Goal: Task Accomplishment & Management: Use online tool/utility

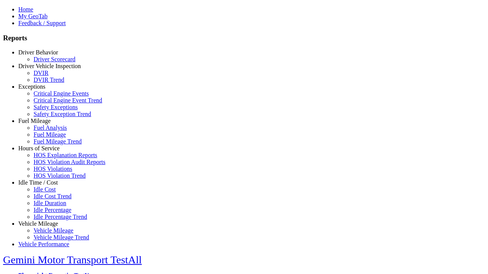
click at [44, 152] on link "Hours of Service" at bounding box center [38, 148] width 41 height 6
click at [50, 159] on link "HOS Explanation Reports" at bounding box center [66, 155] width 64 height 6
type input "**********"
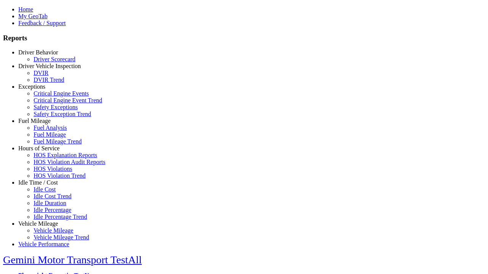
type input "*********"
